Goal: Information Seeking & Learning: Learn about a topic

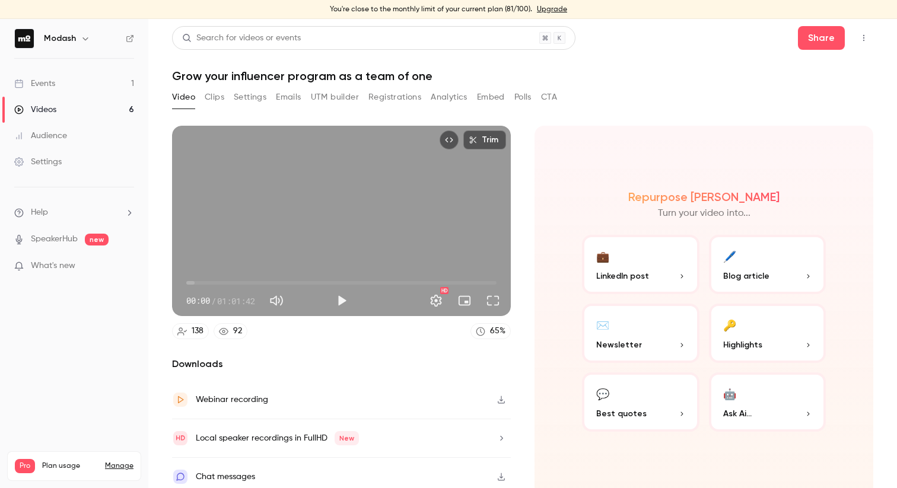
scroll to position [8, 0]
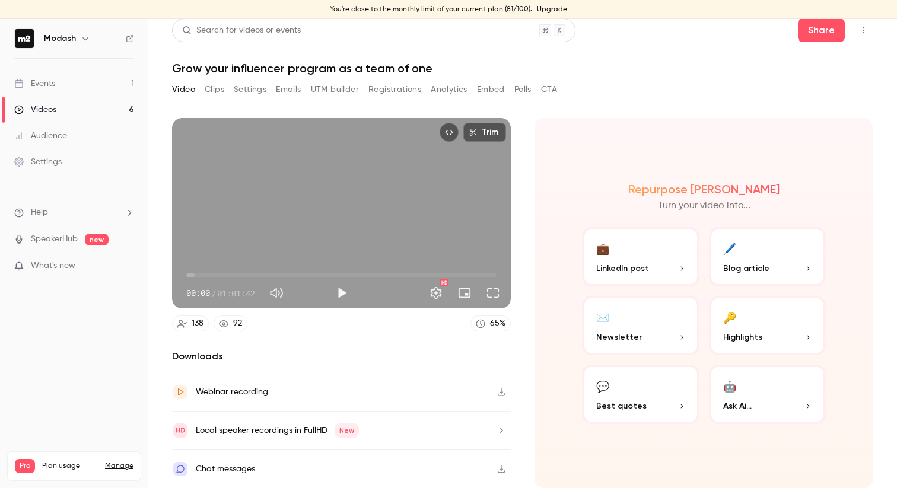
click at [74, 84] on link "Events 1" at bounding box center [74, 84] width 148 height 26
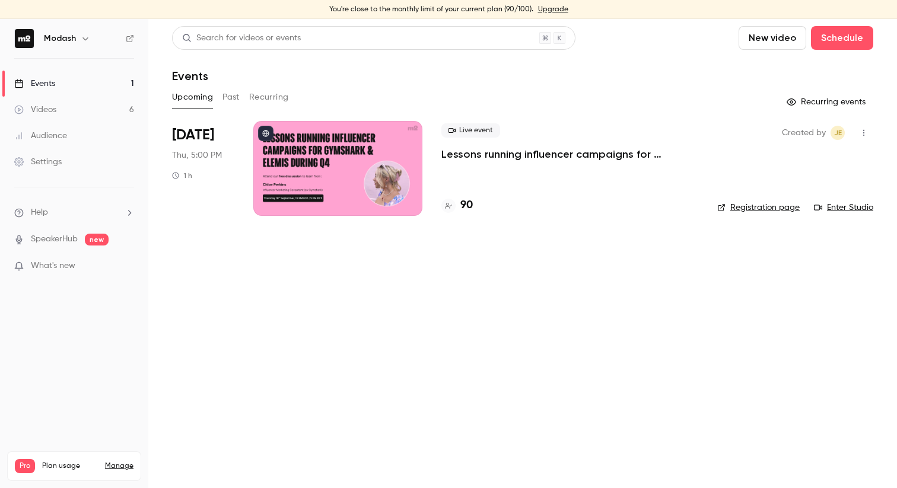
click at [464, 212] on h4 "90" at bounding box center [467, 206] width 12 height 16
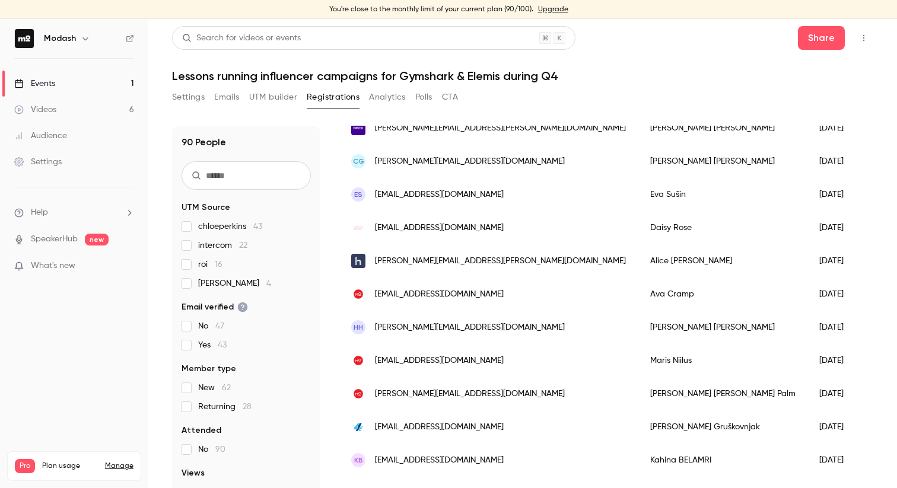
scroll to position [361, 0]
